Goal: Task Accomplishment & Management: Manage account settings

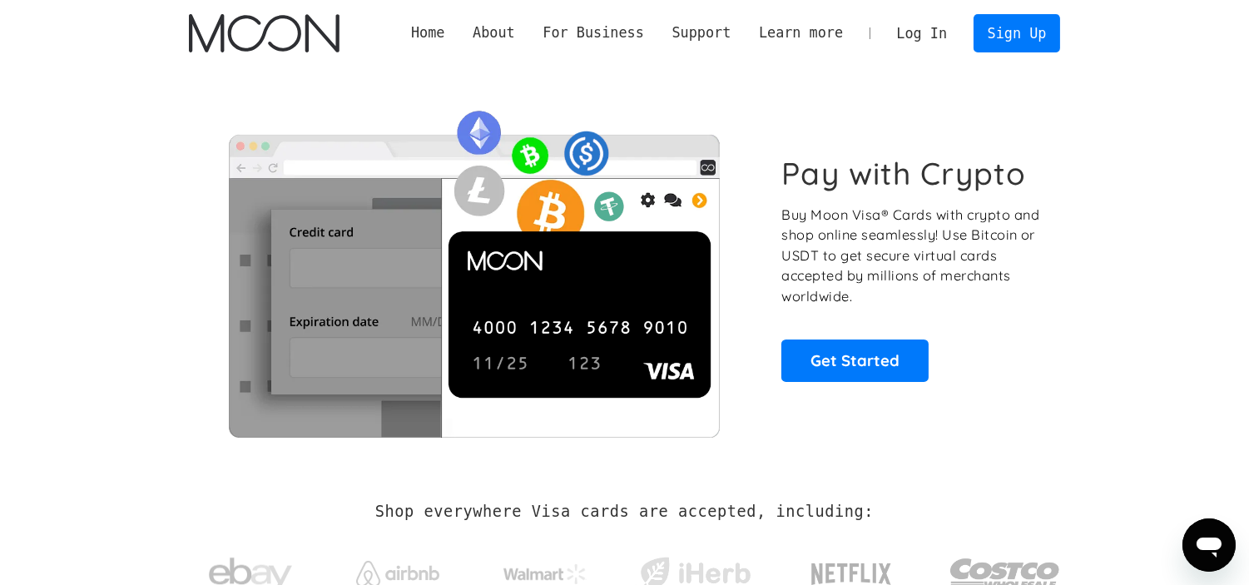
click at [920, 28] on link "Log In" at bounding box center [922, 33] width 78 height 37
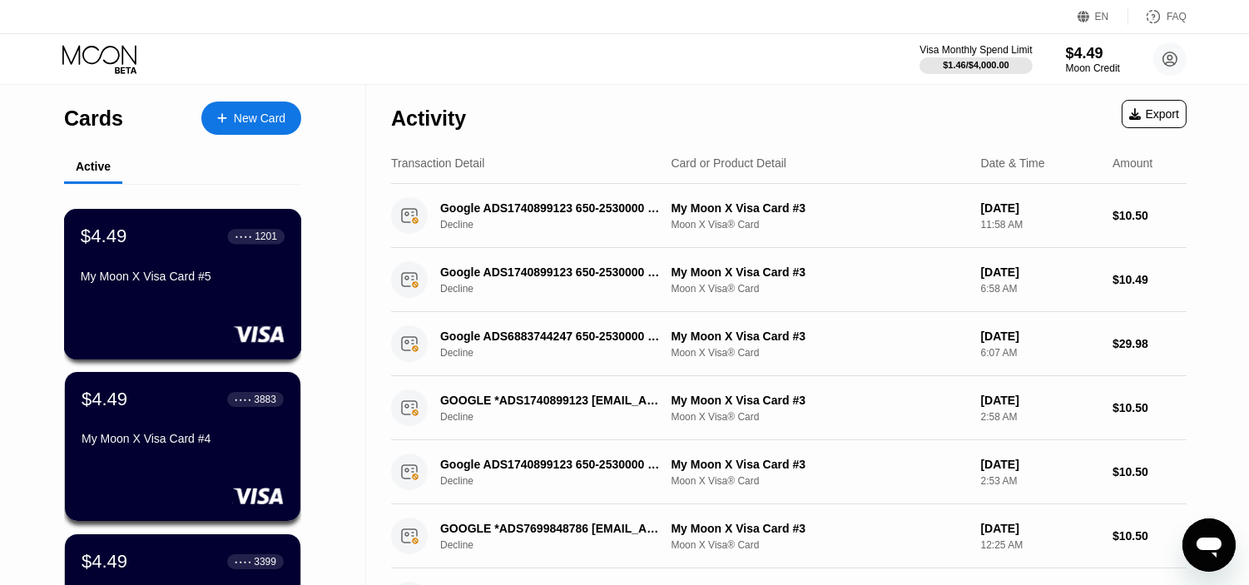
click at [223, 262] on div "$4.49 ● ● ● ● 1201 My Moon X Visa Card #5" at bounding box center [183, 258] width 204 height 64
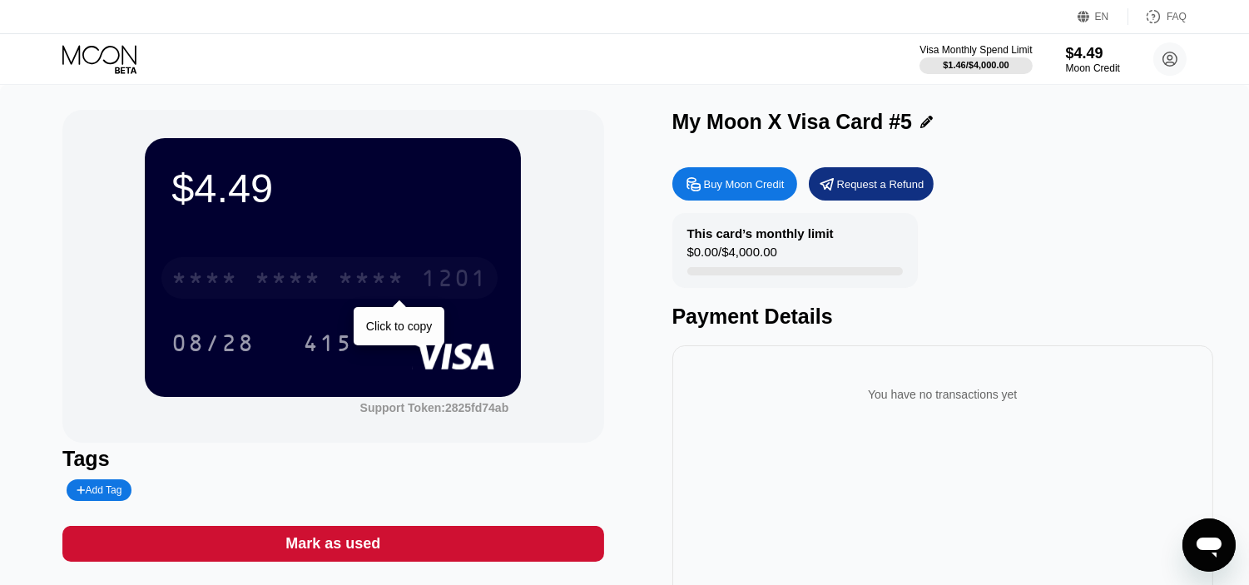
click at [223, 262] on div "* * * * * * * * * * * * 1201" at bounding box center [329, 278] width 336 height 42
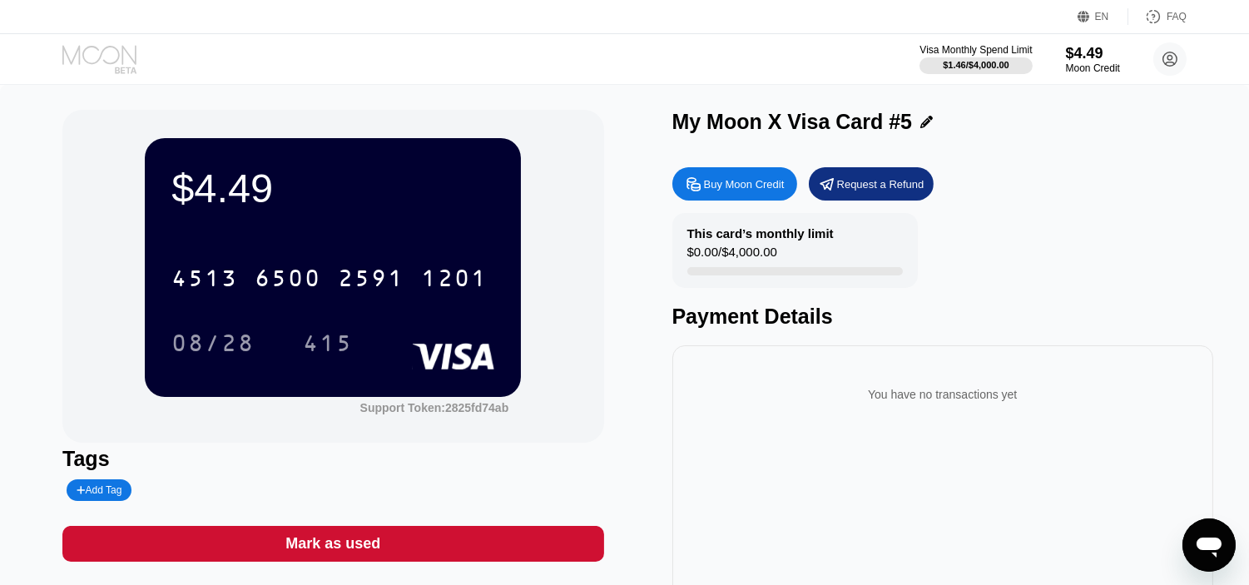
click at [110, 57] on icon at bounding box center [100, 59] width 77 height 29
